Goal: Information Seeking & Learning: Learn about a topic

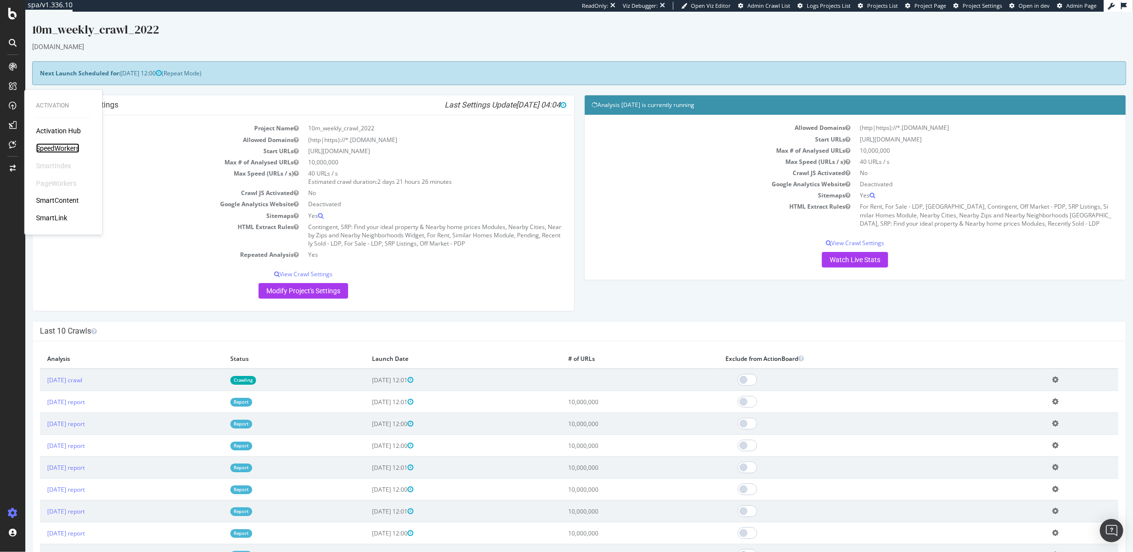
click at [73, 152] on div "SpeedWorkers" at bounding box center [57, 149] width 43 height 10
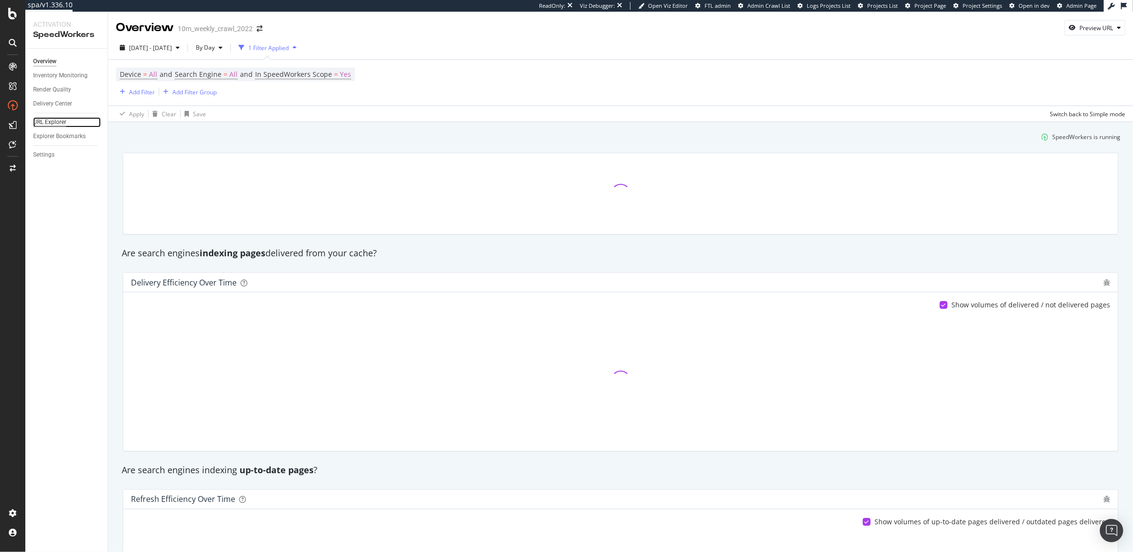
click at [55, 125] on div "URL Explorer" at bounding box center [49, 122] width 33 height 10
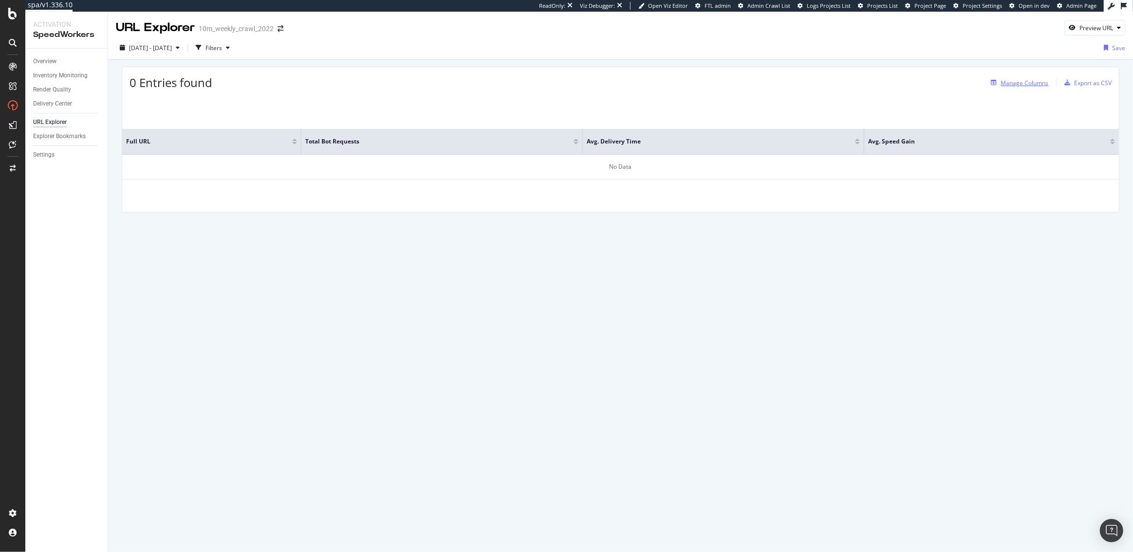
click at [1029, 84] on div "Manage Columns" at bounding box center [1024, 83] width 48 height 8
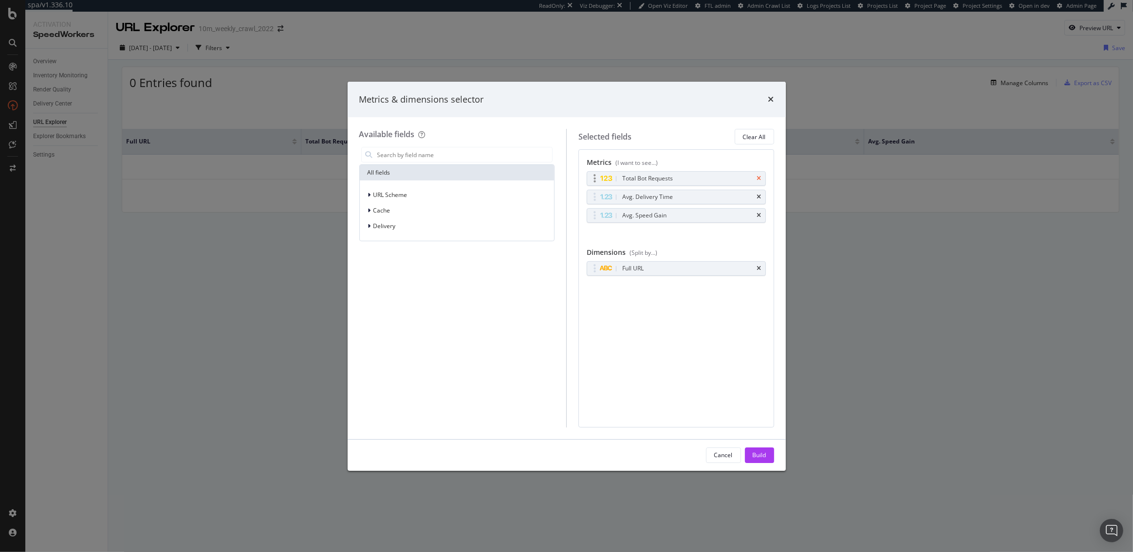
click at [759, 176] on icon "times" at bounding box center [759, 179] width 4 height 6
click at [759, 194] on icon "times" at bounding box center [759, 197] width 4 height 6
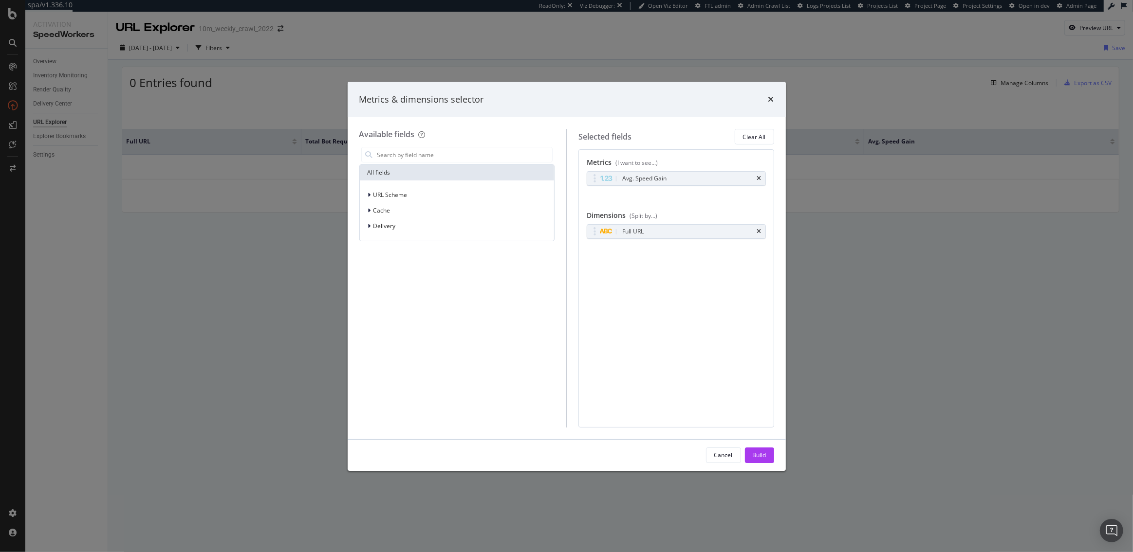
click at [759, 176] on icon "times" at bounding box center [759, 179] width 4 height 6
click at [758, 453] on div "Build" at bounding box center [759, 455] width 14 height 8
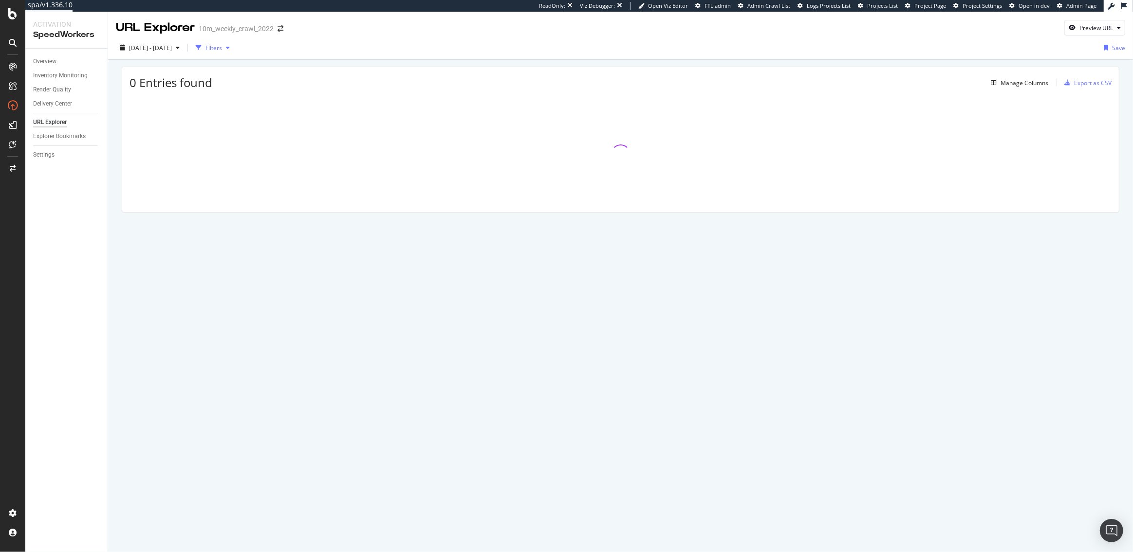
click at [222, 48] on div "Filters" at bounding box center [213, 48] width 17 height 8
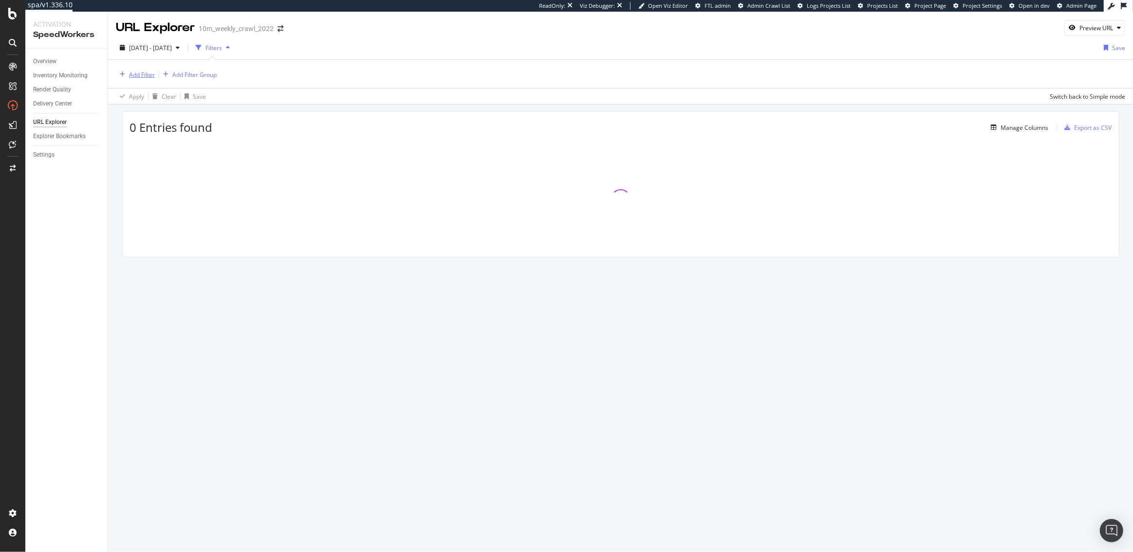
click at [146, 78] on div "Add Filter" at bounding box center [135, 74] width 39 height 11
click at [144, 152] on div "Cache" at bounding box center [201, 158] width 166 height 14
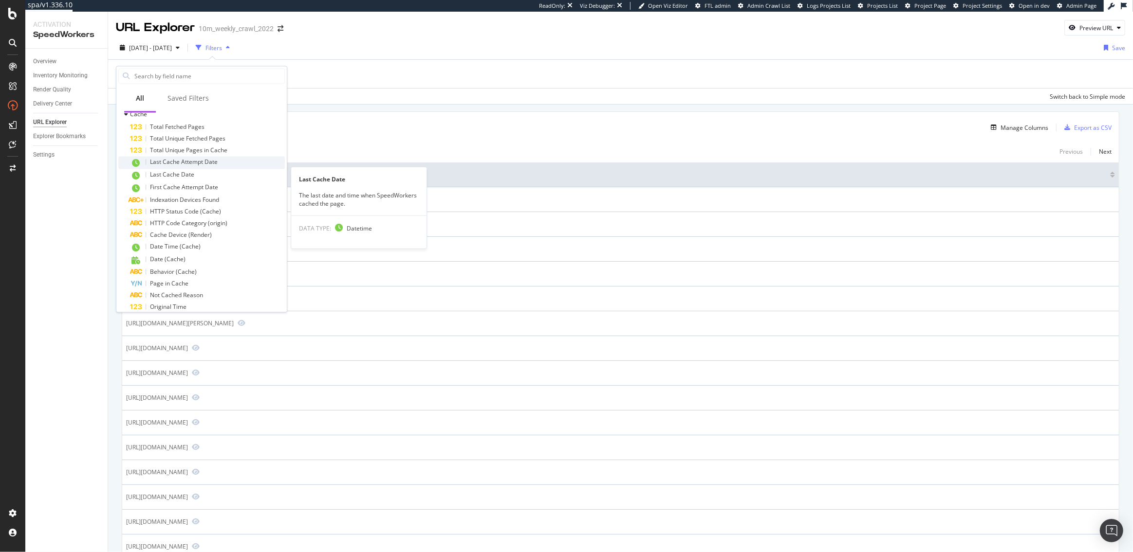
scroll to position [46, 0]
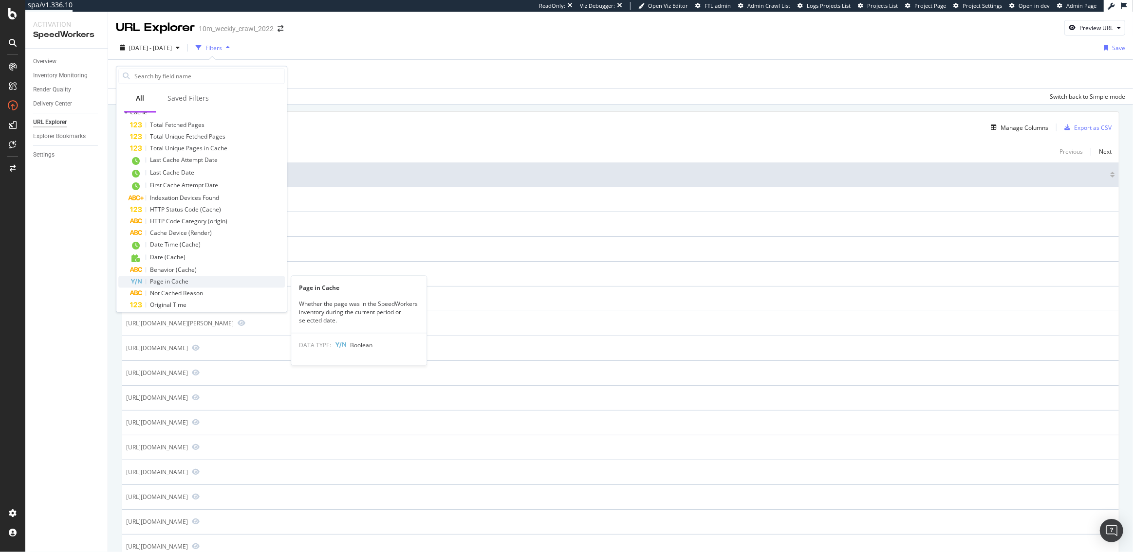
click at [176, 281] on span "Page in Cache" at bounding box center [169, 281] width 38 height 8
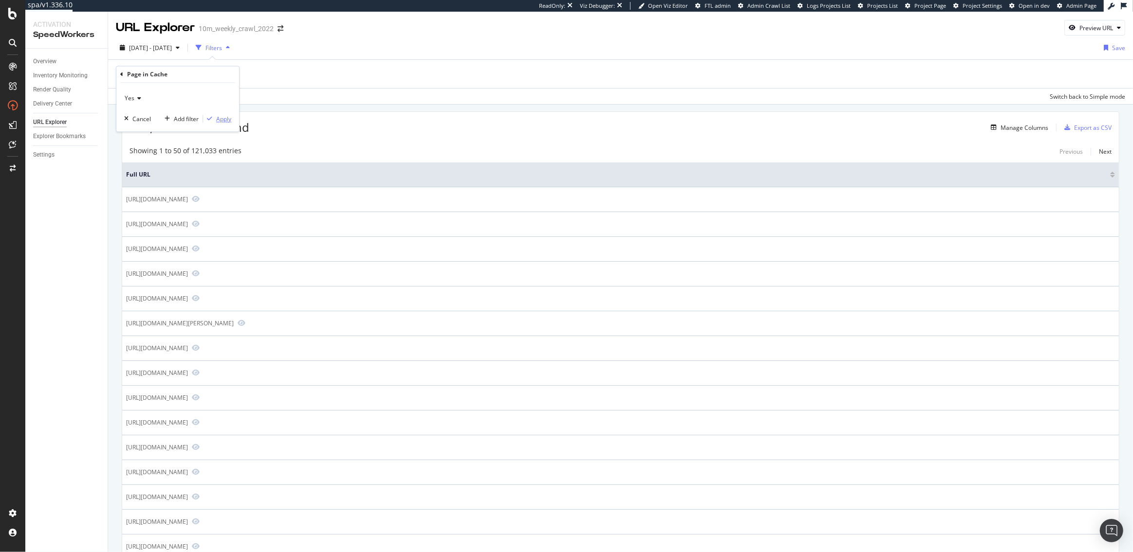
click at [221, 120] on div "Apply" at bounding box center [223, 119] width 15 height 8
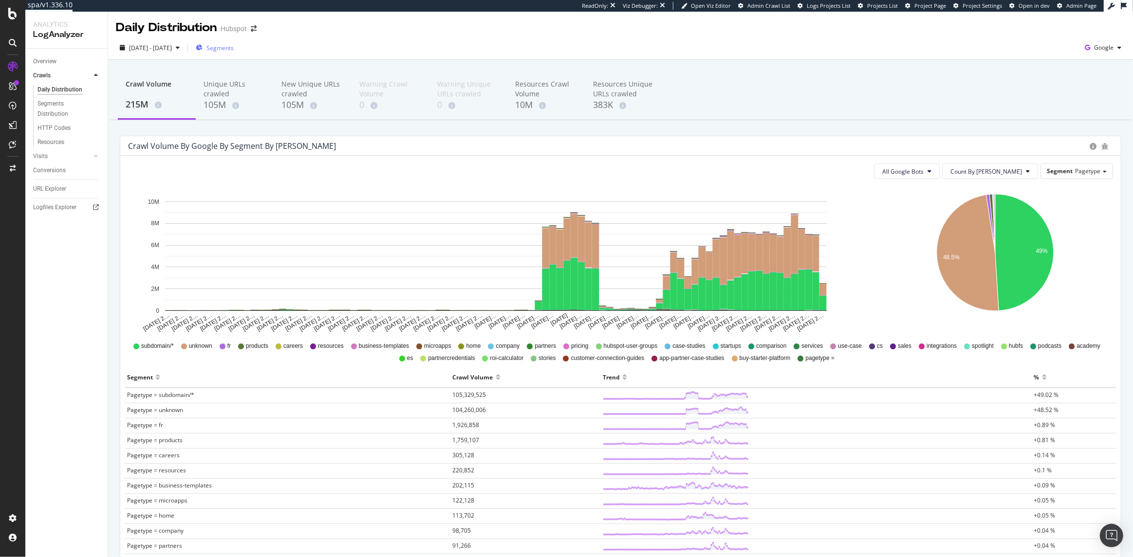
click at [234, 49] on span "Segments" at bounding box center [219, 48] width 27 height 8
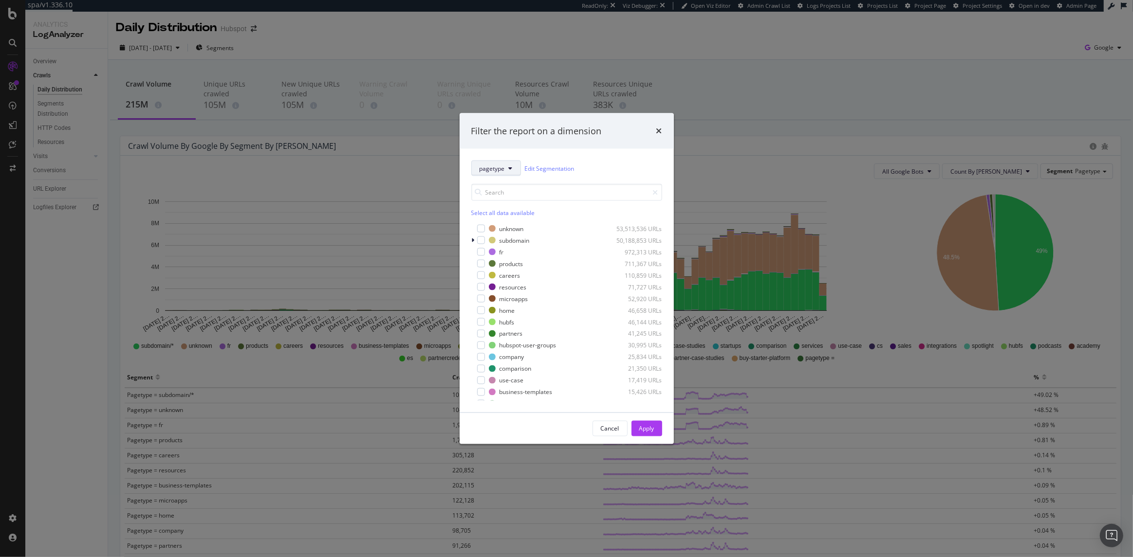
click at [489, 171] on span "pagetype" at bounding box center [491, 168] width 25 height 8
click at [496, 275] on span "host" at bounding box center [522, 275] width 86 height 9
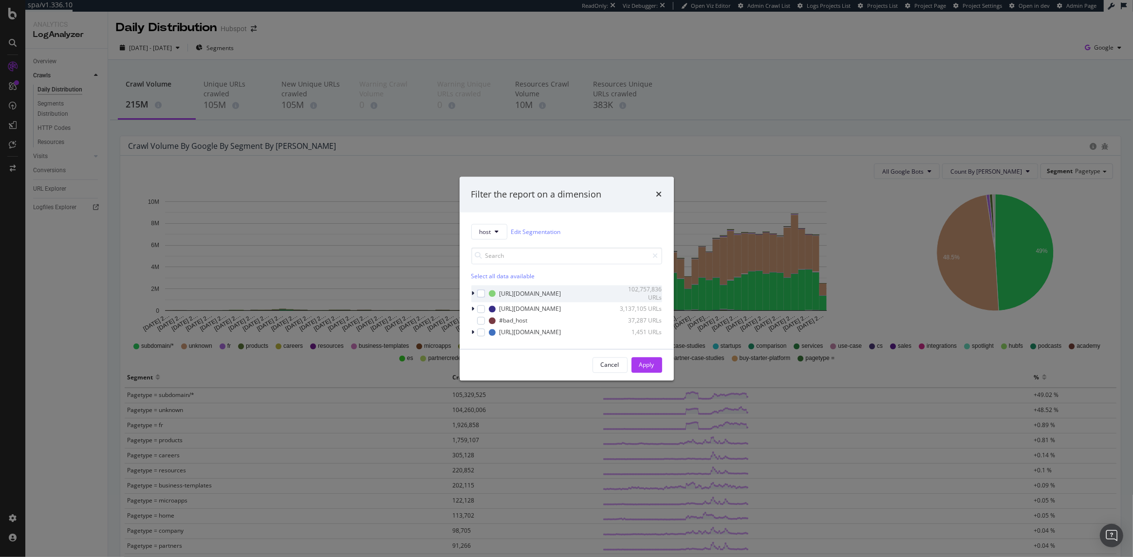
click at [473, 295] on icon "modal" at bounding box center [473, 294] width 3 height 6
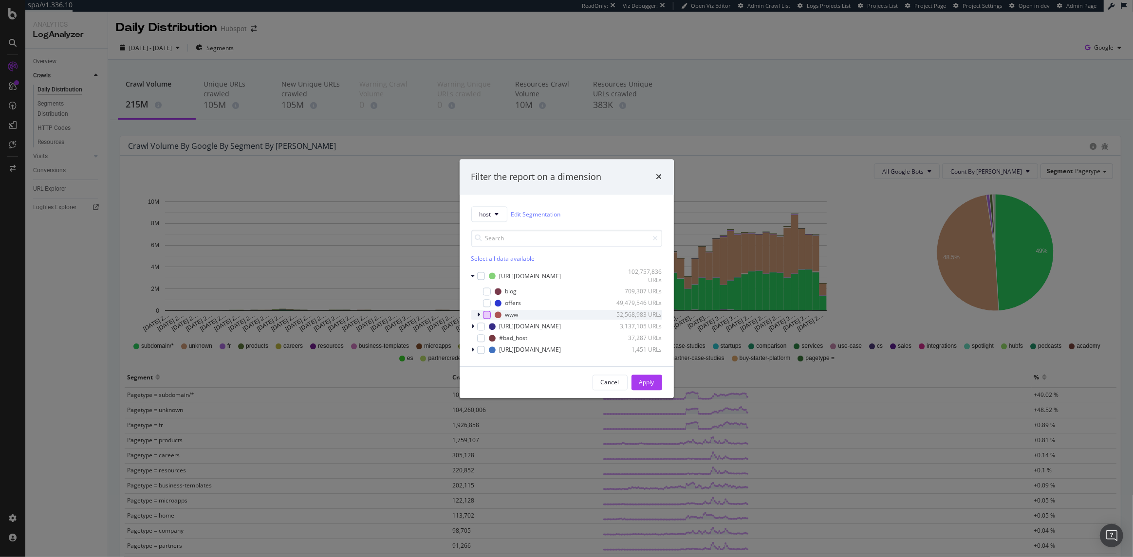
click at [485, 313] on div "modal" at bounding box center [487, 315] width 8 height 8
click at [646, 381] on div "Apply" at bounding box center [646, 382] width 15 height 8
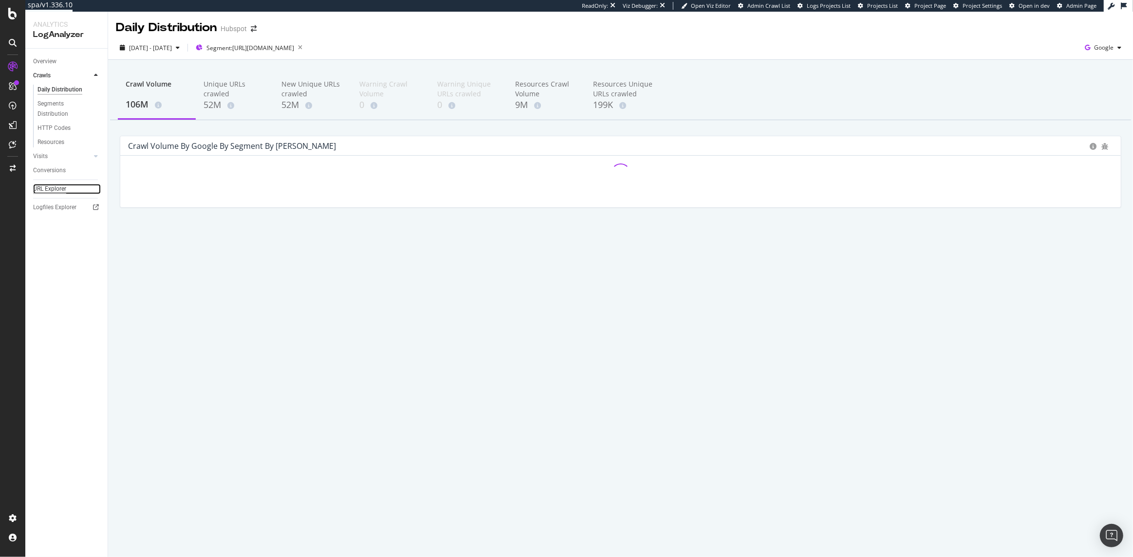
click at [50, 190] on div "URL Explorer" at bounding box center [49, 189] width 33 height 10
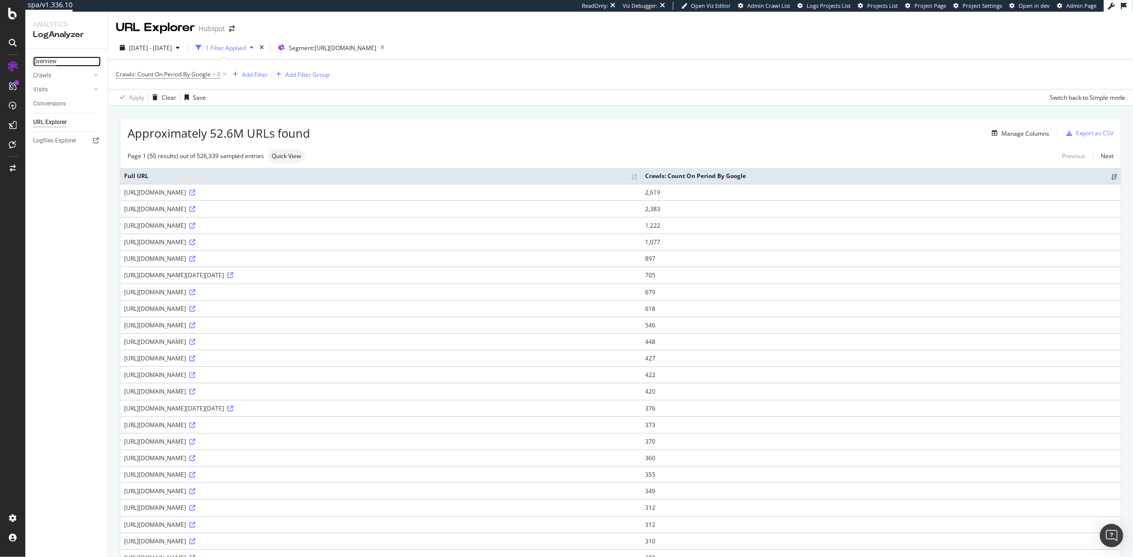
click at [41, 63] on div "Overview" at bounding box center [44, 61] width 23 height 10
